Goal: Navigation & Orientation: Find specific page/section

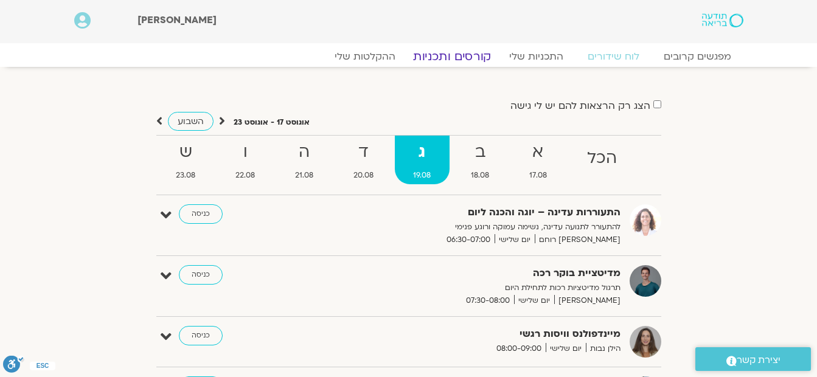
click at [450, 54] on link "קורסים ותכניות" at bounding box center [451, 56] width 107 height 15
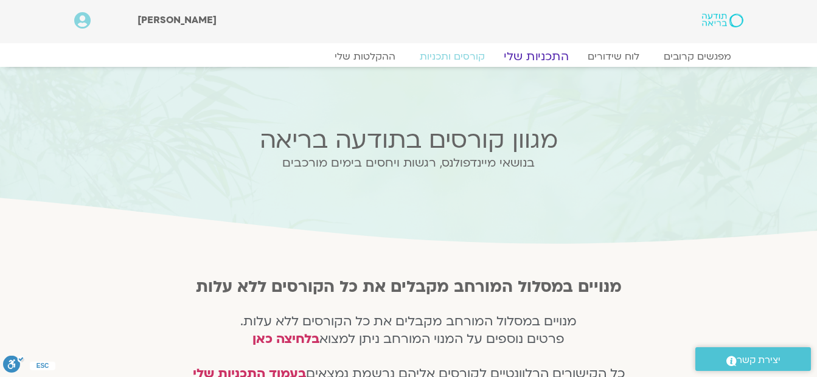
click at [536, 57] on link "התכניות שלי" at bounding box center [536, 56] width 94 height 15
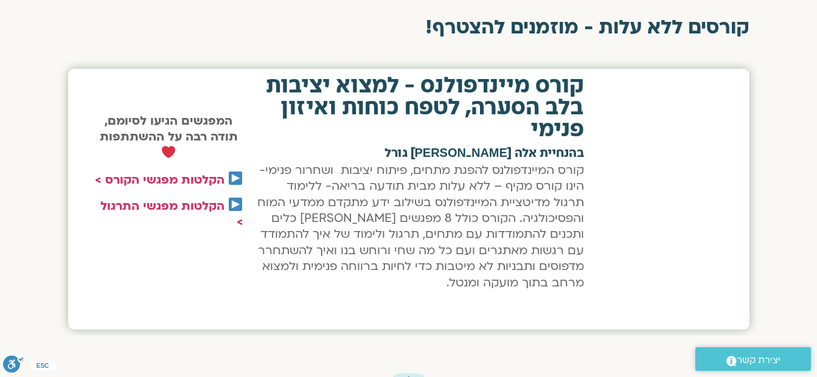
scroll to position [243, 0]
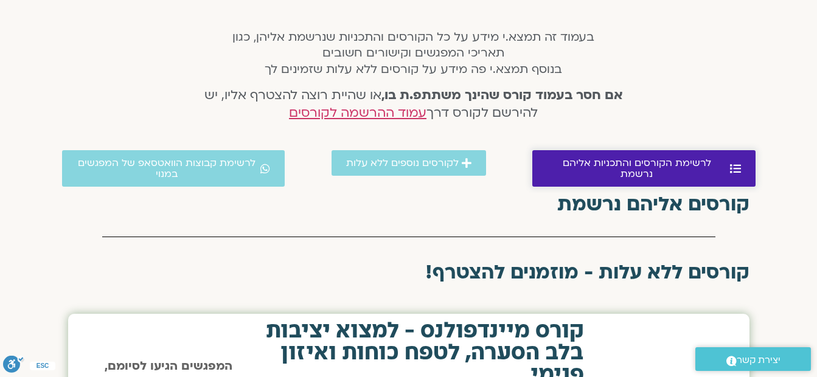
click at [610, 165] on span "לרשימת הקורסים והתכניות אליהם נרשמת" at bounding box center [637, 168] width 180 height 22
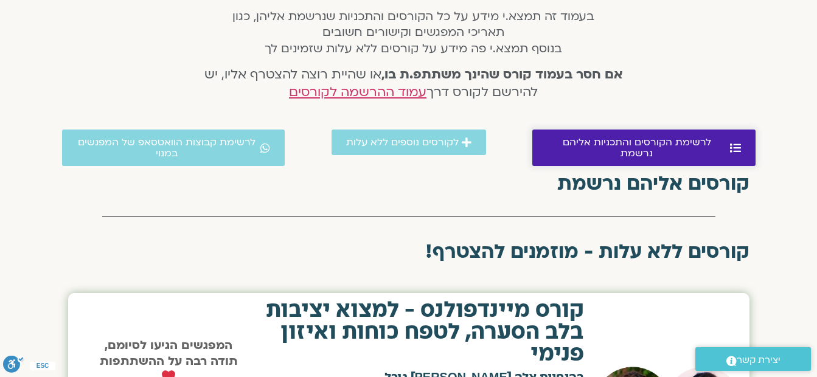
scroll to position [251, 0]
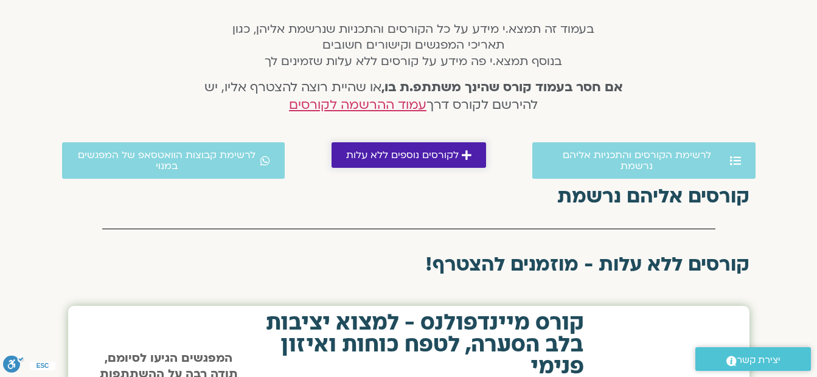
click at [463, 158] on icon at bounding box center [466, 155] width 10 height 11
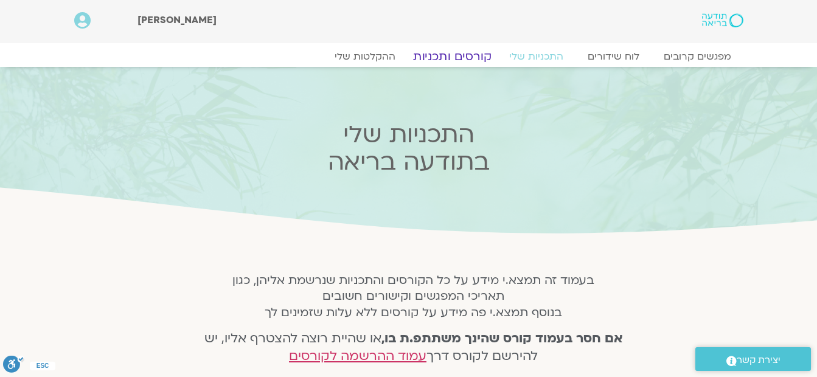
click at [446, 54] on link "קורסים ותכניות" at bounding box center [451, 56] width 107 height 15
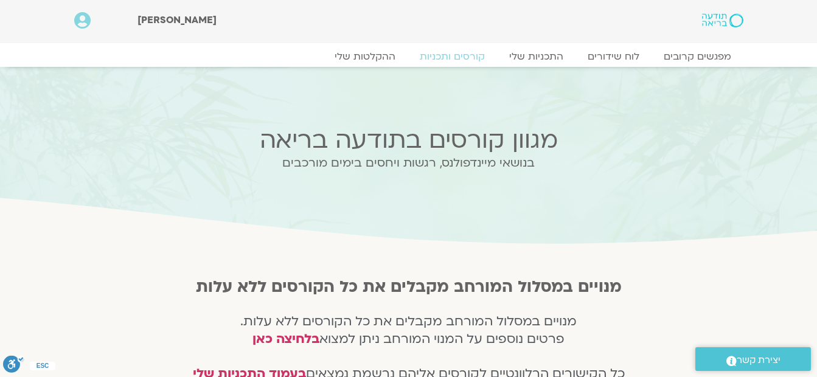
scroll to position [182, 0]
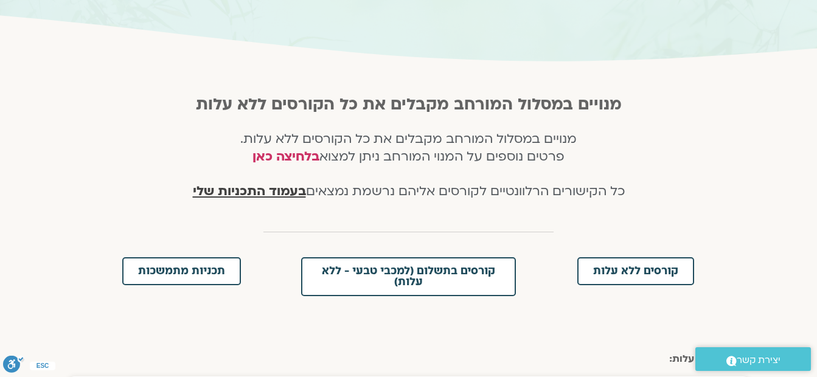
click at [271, 191] on span "בעמוד התכניות שלי" at bounding box center [249, 191] width 113 height 18
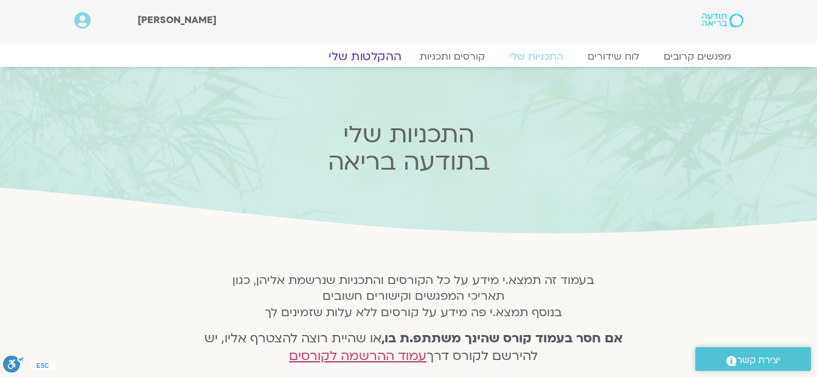
click at [365, 53] on link "ההקלטות שלי" at bounding box center [365, 56] width 102 height 15
